Goal: Information Seeking & Learning: Check status

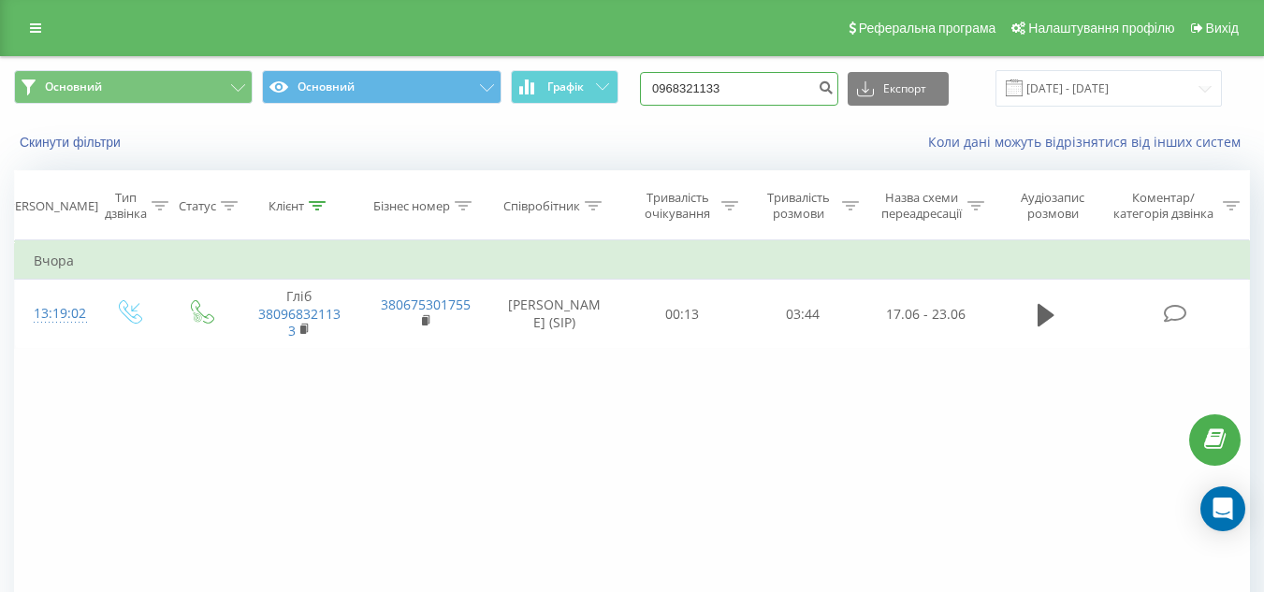
click at [770, 89] on input "0968321133" at bounding box center [739, 89] width 198 height 34
paste input "3809716566"
click at [684, 92] on input "380971656633" at bounding box center [739, 89] width 198 height 34
type input "0971656633"
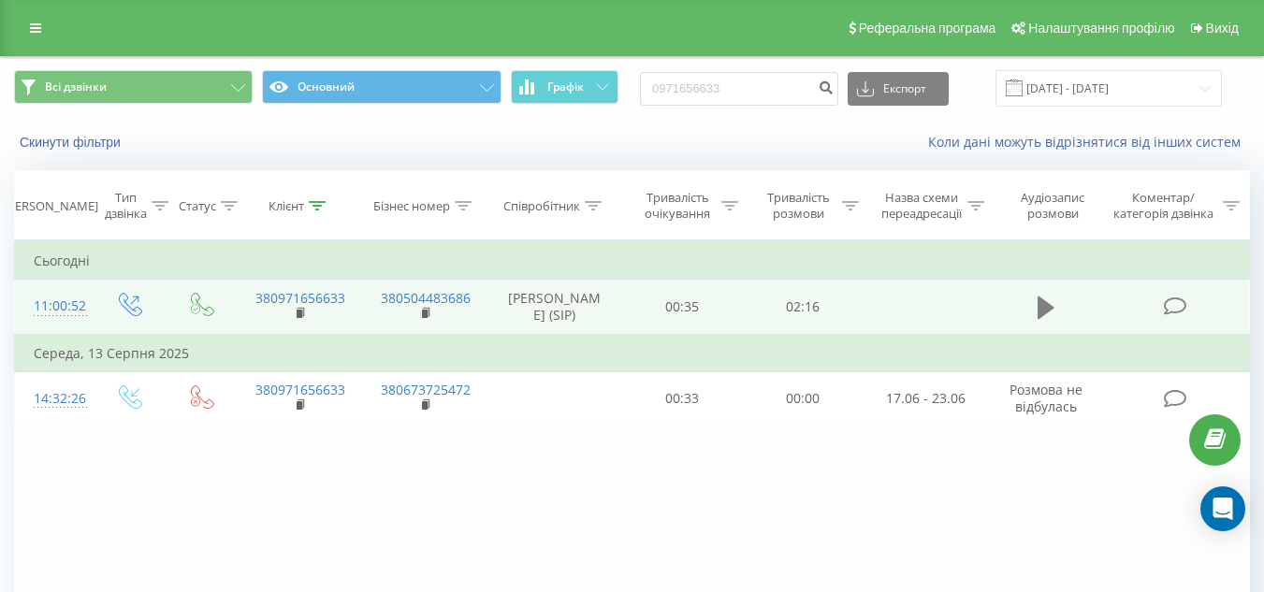
click at [1045, 318] on icon at bounding box center [1046, 308] width 17 height 22
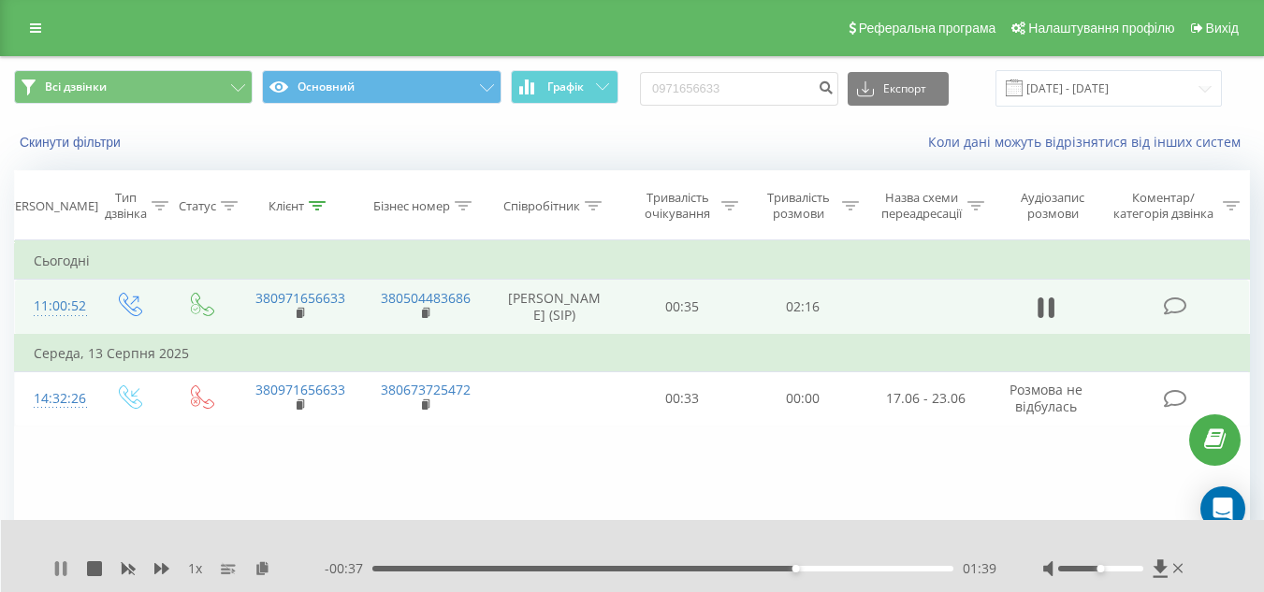
click at [65, 567] on icon at bounding box center [65, 568] width 4 height 15
click at [50, 563] on div "1 x - 00:36 01:39 01:39" at bounding box center [633, 556] width 1264 height 72
click at [60, 569] on icon at bounding box center [60, 568] width 11 height 15
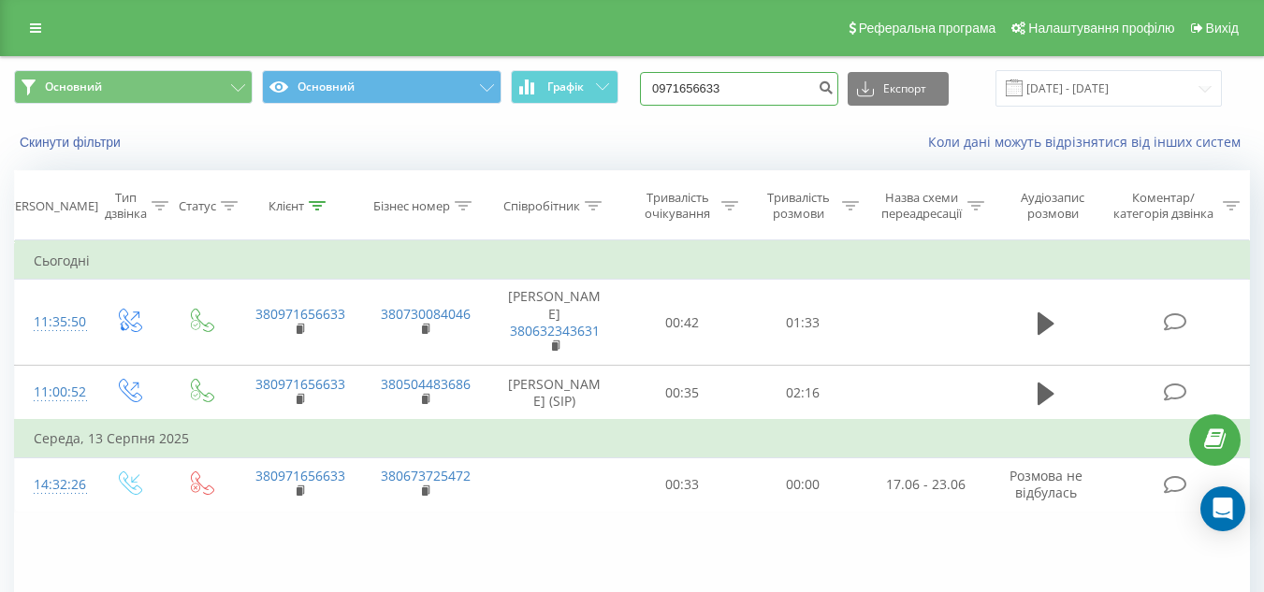
click at [761, 89] on input "0971656633" at bounding box center [739, 89] width 198 height 34
click at [754, 89] on input "0971656633" at bounding box center [739, 89] width 198 height 34
type input "0674671875"
